Goal: Task Accomplishment & Management: Manage account settings

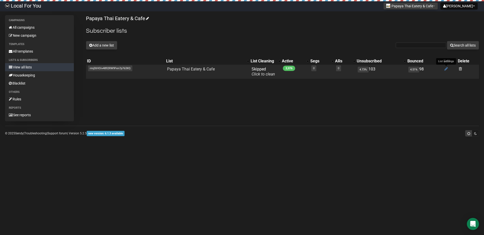
click at [445, 69] on icon at bounding box center [446, 69] width 4 height 4
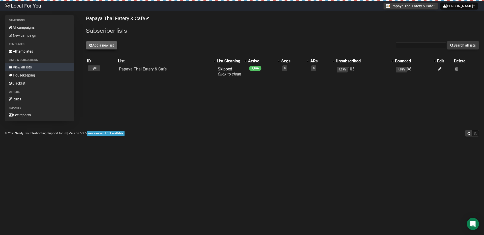
click at [100, 44] on button "Add a new list" at bounding box center [101, 45] width 31 height 9
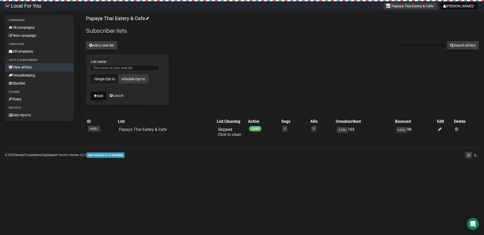
click at [212, 55] on div "Papaya Thai Eatery & Cafe Subscriber lists Add a new list Search all lists List…" at bounding box center [282, 79] width 393 height 128
click at [131, 67] on input "List name" at bounding box center [125, 68] width 68 height 6
click at [179, 57] on div "Papaya Thai Eatery & Cafe Subscriber lists Add a new list Search all lists List…" at bounding box center [282, 79] width 393 height 128
click at [40, 30] on link "All campaigns" at bounding box center [39, 27] width 69 height 8
click at [23, 28] on link "All campaigns" at bounding box center [39, 27] width 69 height 8
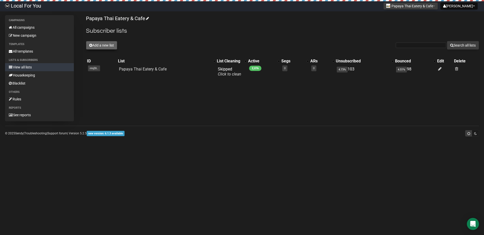
click at [103, 48] on button "Add a new list" at bounding box center [101, 45] width 31 height 9
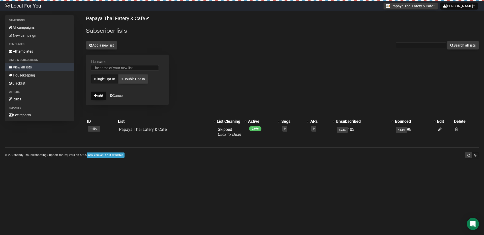
click at [195, 64] on div "Papaya Thai Eatery & Cafe Subscriber lists Add a new list Search all lists List…" at bounding box center [282, 79] width 393 height 128
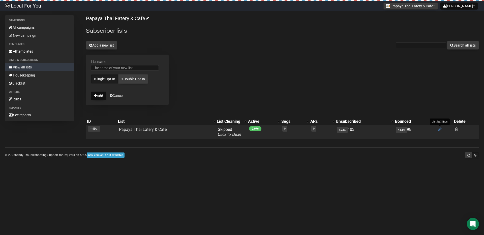
click at [439, 130] on icon at bounding box center [440, 129] width 4 height 4
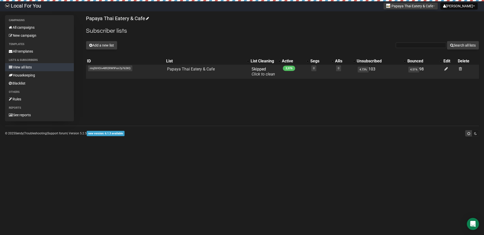
click at [104, 69] on span "rmjDtHOiv4892RW9Fen7p763XQ" at bounding box center [110, 68] width 44 height 6
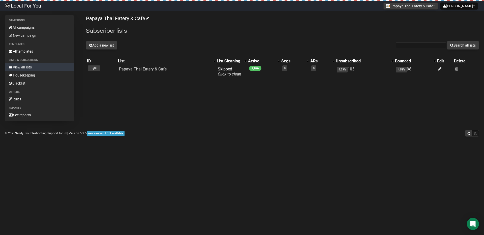
click at [254, 133] on div "Campaigns All campaigns New campaign Templates All templates Lists & subscriber…" at bounding box center [242, 76] width 484 height 123
click at [37, 30] on link "All campaigns" at bounding box center [39, 27] width 69 height 8
